Goal: Obtain resource: Obtain resource

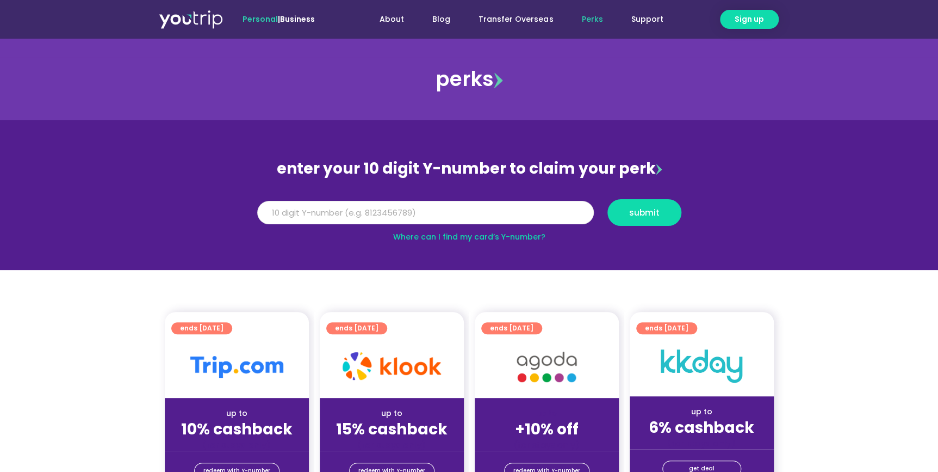
click at [468, 211] on input "Y Number" at bounding box center [425, 213] width 337 height 24
type input "8113091435"
click at [627, 212] on span "submit" at bounding box center [644, 212] width 55 height 8
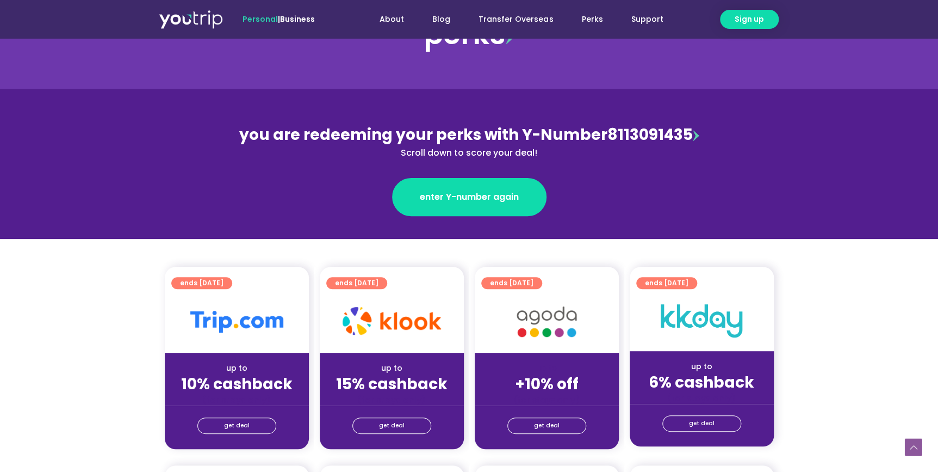
scroll to position [197, 0]
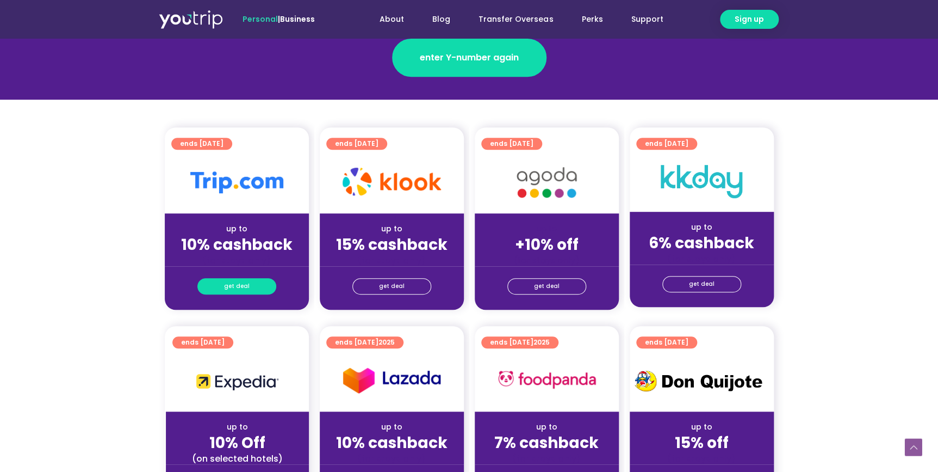
click at [250, 282] on link "get deal" at bounding box center [236, 286] width 79 height 16
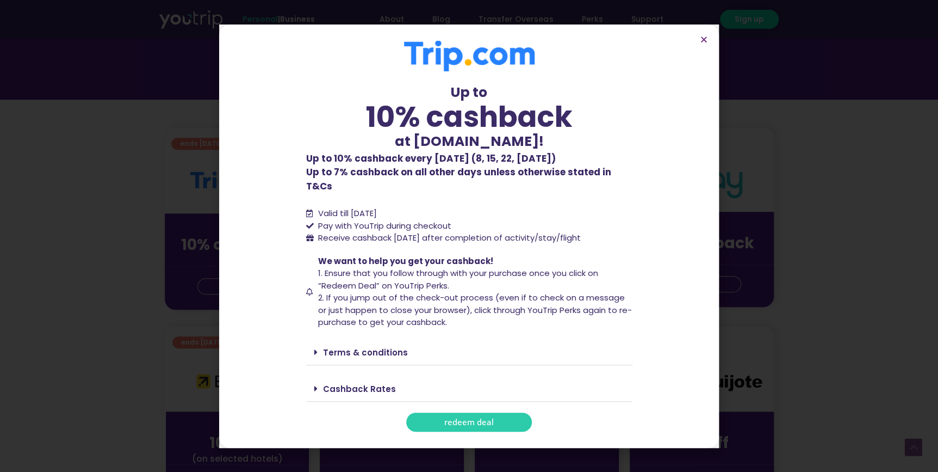
click at [469, 418] on span "redeem deal" at bounding box center [469, 422] width 50 height 8
